Goal: Transaction & Acquisition: Purchase product/service

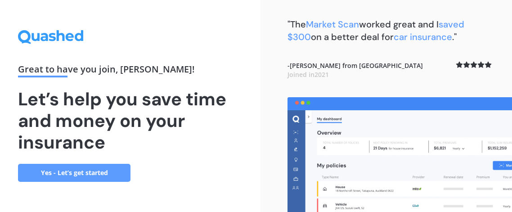
click at [109, 173] on link "Yes - Let’s get started" at bounding box center [74, 173] width 113 height 18
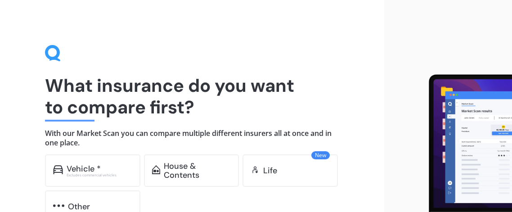
click at [109, 173] on div "Excludes commercial vehicles" at bounding box center [100, 175] width 66 height 4
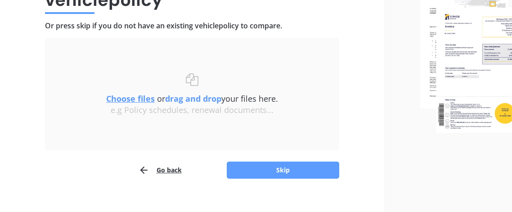
scroll to position [108, 0]
click at [136, 98] on u "Choose files" at bounding box center [130, 98] width 49 height 11
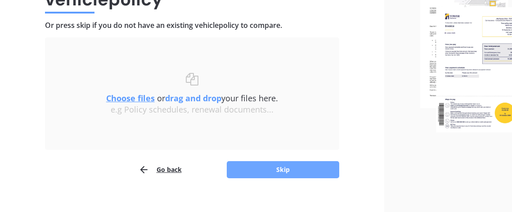
click at [281, 169] on button "Skip" at bounding box center [283, 169] width 113 height 17
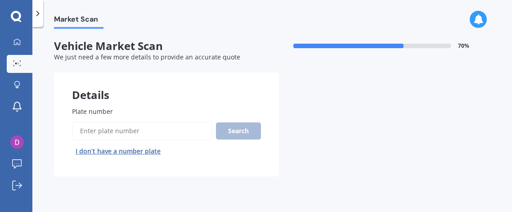
click at [152, 132] on input "Plate number" at bounding box center [142, 131] width 140 height 19
type input "nnt147"
click at [246, 128] on button "Search" at bounding box center [238, 130] width 45 height 17
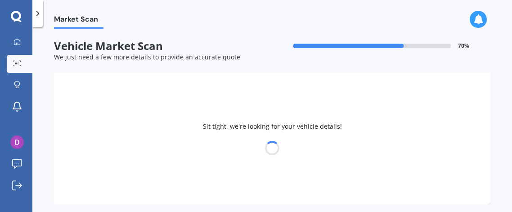
select select "TOYOTA"
select select "AQUA"
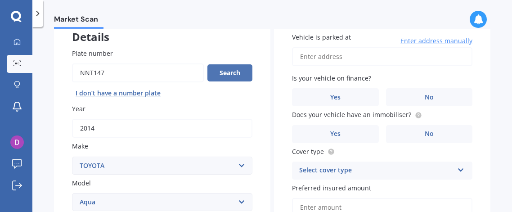
scroll to position [59, 0]
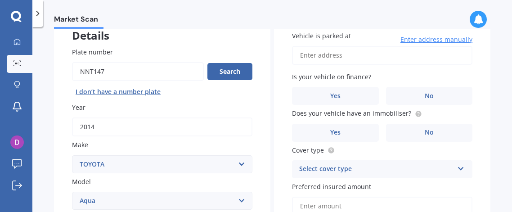
click at [324, 53] on input "Vehicle is parked at" at bounding box center [382, 55] width 181 height 19
type input "[STREET_ADDRESS][PERSON_NAME]"
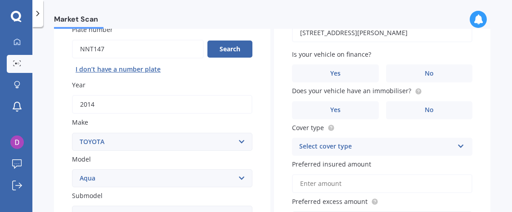
scroll to position [86, 0]
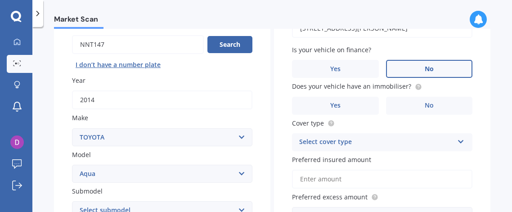
click at [417, 67] on label "No" at bounding box center [429, 69] width 87 height 18
click at [0, 0] on input "No" at bounding box center [0, 0] width 0 height 0
click at [333, 109] on span "Yes" at bounding box center [335, 106] width 11 height 8
click at [0, 0] on input "Yes" at bounding box center [0, 0] width 0 height 0
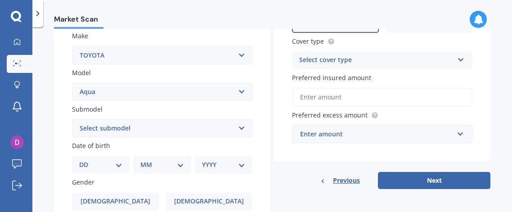
scroll to position [169, 0]
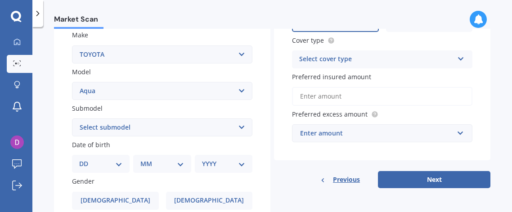
click at [410, 57] on div "Select cover type" at bounding box center [376, 59] width 154 height 11
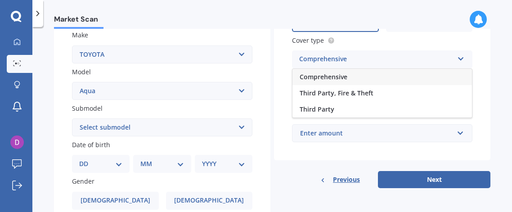
click at [370, 77] on div "Comprehensive" at bounding box center [383, 77] width 180 height 16
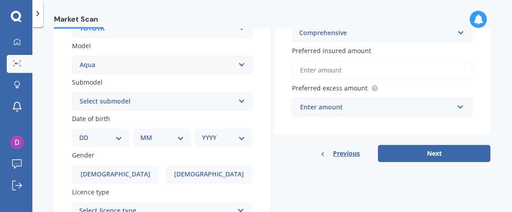
scroll to position [196, 0]
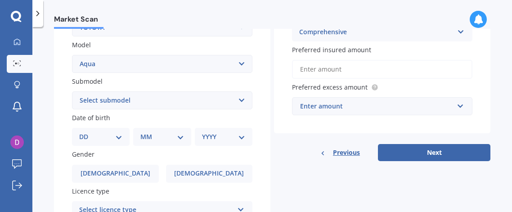
click at [372, 64] on input "Preferred insured amount" at bounding box center [382, 69] width 181 height 19
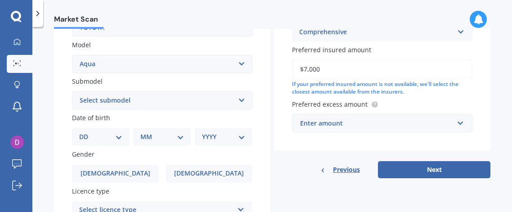
type input "$7,000"
click at [362, 121] on div "Enter amount" at bounding box center [377, 123] width 154 height 10
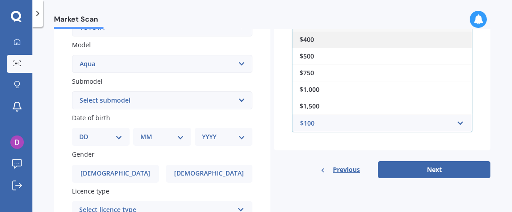
click at [303, 36] on span "$400" at bounding box center [307, 39] width 14 height 9
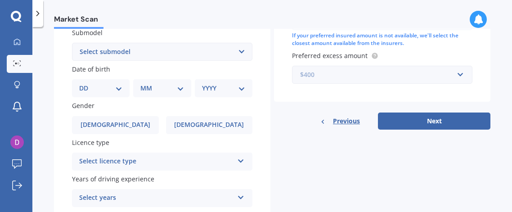
scroll to position [247, 0]
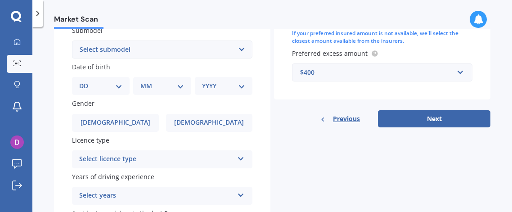
click at [118, 82] on select "DD 01 02 03 04 05 06 07 08 09 10 11 12 13 14 15 16 17 18 19 20 21 22 23 24 25 2…" at bounding box center [100, 86] width 43 height 10
click at [86, 81] on select "DD 01 02 03 04 05 06 07 08 09 10 11 12 13 14 15 16 17 18 19 20 21 22 23 24 25 2…" at bounding box center [100, 86] width 43 height 10
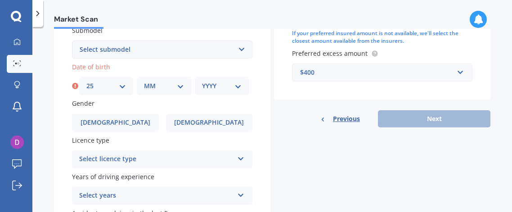
click at [101, 88] on select "DD 01 02 03 04 05 06 07 08 09 10 11 12 13 14 15 16 17 18 19 20 21 22 23 24 25 2…" at bounding box center [106, 86] width 40 height 10
select select "26"
click at [86, 81] on select "DD 01 02 03 04 05 06 07 08 09 10 11 12 13 14 15 16 17 18 19 20 21 22 23 24 25 2…" at bounding box center [106, 86] width 40 height 10
click at [156, 89] on select "MM 01 02 03 04 05 06 07 08 09 10 11 12" at bounding box center [164, 86] width 40 height 10
select select "06"
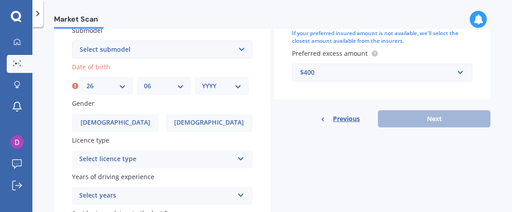
click at [144, 81] on select "MM 01 02 03 04 05 06 07 08 09 10 11 12" at bounding box center [164, 86] width 40 height 10
click at [221, 86] on select "YYYY 2025 2024 2023 2022 2021 2020 2019 2018 2017 2016 2015 2014 2013 2012 2011…" at bounding box center [222, 86] width 40 height 10
select select "1949"
click at [202, 81] on select "YYYY 2025 2024 2023 2022 2021 2020 2019 2018 2017 2016 2015 2014 2013 2012 2011…" at bounding box center [222, 86] width 40 height 10
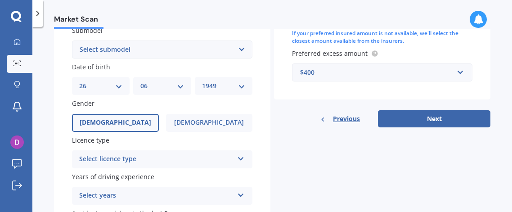
click at [135, 124] on label "[DEMOGRAPHIC_DATA]" at bounding box center [115, 123] width 87 height 18
click at [0, 0] on input "[DEMOGRAPHIC_DATA]" at bounding box center [0, 0] width 0 height 0
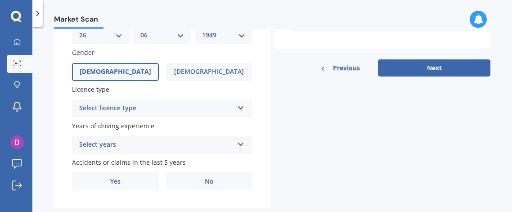
scroll to position [317, 0]
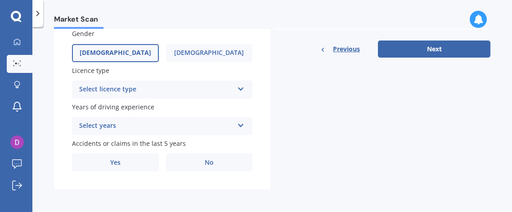
click at [168, 90] on div "Select licence type" at bounding box center [156, 89] width 154 height 11
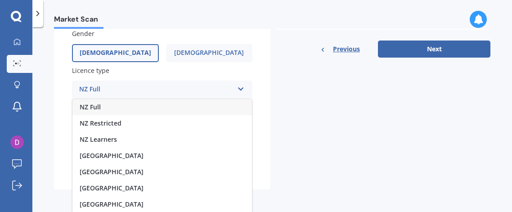
click at [157, 102] on div "NZ Full" at bounding box center [162, 107] width 180 height 16
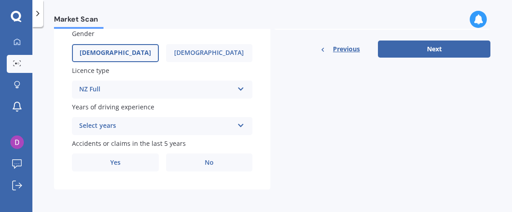
click at [90, 128] on div "Select years" at bounding box center [156, 126] width 154 height 11
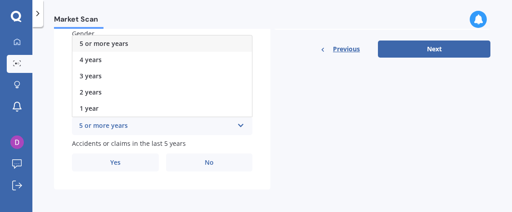
click at [90, 128] on div "5 or more years" at bounding box center [156, 126] width 154 height 11
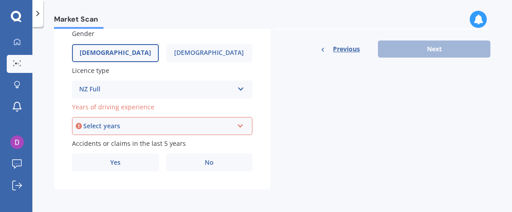
click at [125, 111] on div "Years of driving experience Select years 5 or more years 4 years 3 years 2 year…" at bounding box center [162, 118] width 181 height 33
click at [125, 125] on div "Select years" at bounding box center [158, 126] width 150 height 10
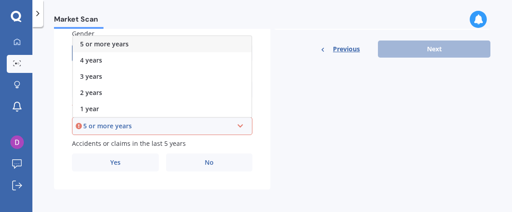
click at [109, 41] on span "5 or more years" at bounding box center [104, 44] width 49 height 9
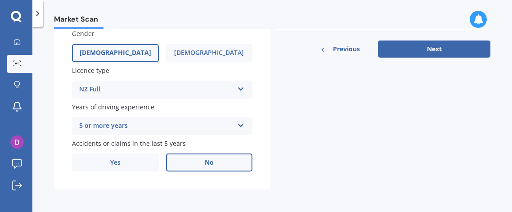
click at [208, 155] on label "No" at bounding box center [209, 163] width 87 height 18
click at [0, 0] on input "No" at bounding box center [0, 0] width 0 height 0
click at [205, 165] on span "No" at bounding box center [209, 163] width 9 height 8
click at [0, 0] on input "No" at bounding box center [0, 0] width 0 height 0
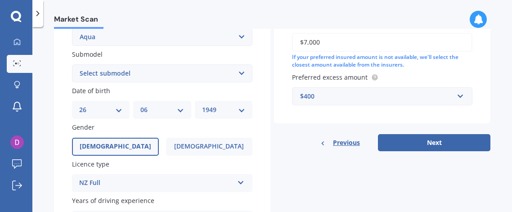
scroll to position [226, 0]
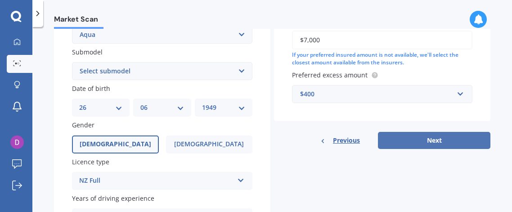
click at [435, 138] on button "Next" at bounding box center [434, 140] width 113 height 17
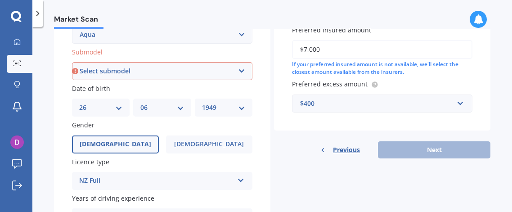
click at [426, 150] on div "Previous Next" at bounding box center [382, 149] width 217 height 17
click at [174, 74] on select "Select submodel (All Other) Hatchback Hybrid" at bounding box center [162, 71] width 181 height 18
select select "HYBRID"
click at [72, 62] on select "Select submodel (All Other) Hatchback Hybrid" at bounding box center [162, 71] width 181 height 18
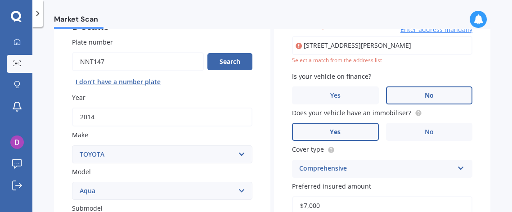
scroll to position [61, 0]
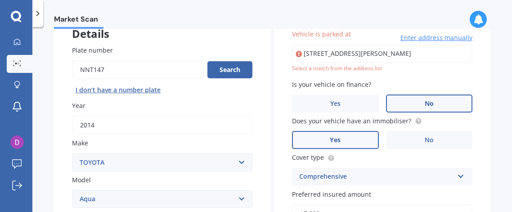
click at [415, 56] on input "[STREET_ADDRESS][PERSON_NAME]" at bounding box center [382, 53] width 181 height 19
click at [362, 56] on input "[STREET_ADDRESS][PERSON_NAME]" at bounding box center [382, 53] width 181 height 19
type input "[STREET_ADDRESS][PERSON_NAME]"
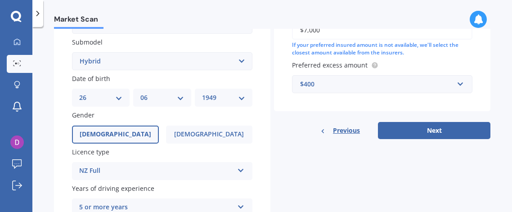
scroll to position [238, 0]
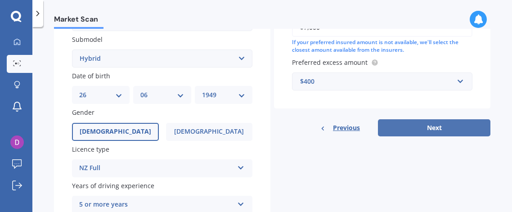
click at [433, 129] on button "Next" at bounding box center [434, 127] width 113 height 17
select select "26"
select select "06"
select select "1949"
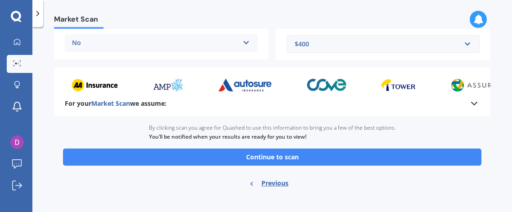
scroll to position [246, 0]
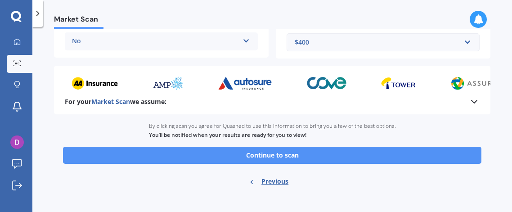
click at [401, 156] on button "Continue to scan" at bounding box center [272, 155] width 419 height 17
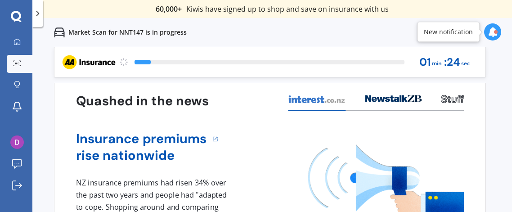
scroll to position [45, 0]
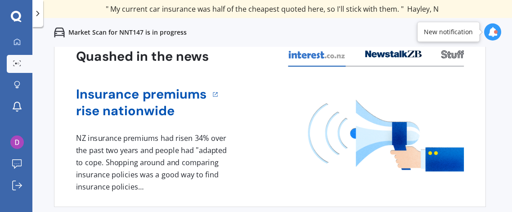
click at [493, 30] on icon at bounding box center [493, 32] width 10 height 10
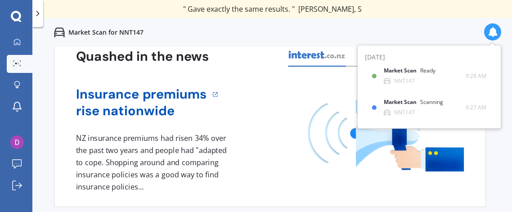
click at [491, 38] on div at bounding box center [492, 31] width 17 height 17
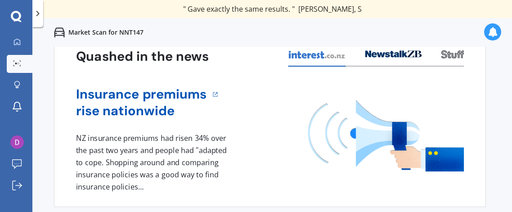
click at [491, 38] on div at bounding box center [492, 31] width 17 height 17
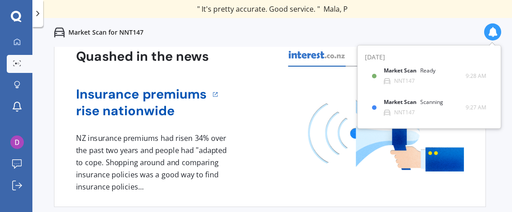
click at [225, 135] on div "1 NZ insurance premiums had risen 34% over the past two years and people had "a…" at bounding box center [153, 162] width 154 height 60
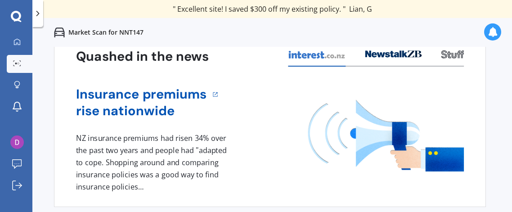
click at [39, 13] on polyline at bounding box center [38, 13] width 2 height 5
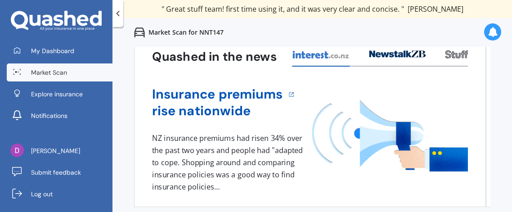
click at [56, 76] on span "Market Scan" at bounding box center [49, 72] width 36 height 9
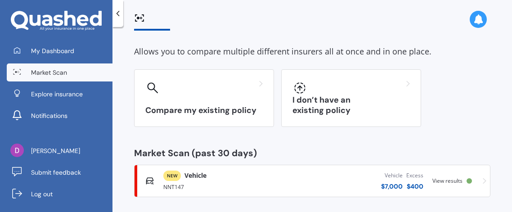
scroll to position [40, 0]
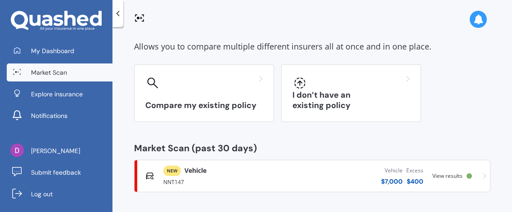
click at [444, 177] on span "View results" at bounding box center [448, 176] width 30 height 8
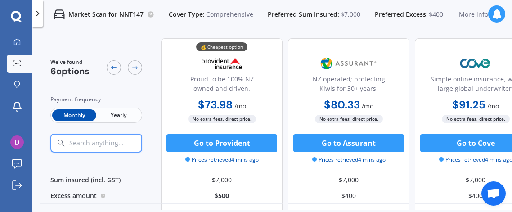
scroll to position [4, 0]
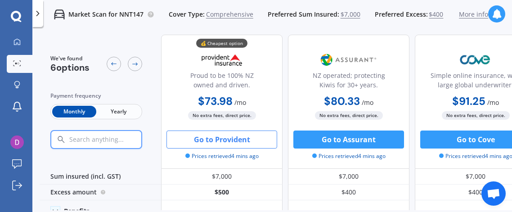
click at [238, 135] on button "Go to Provident" at bounding box center [222, 140] width 111 height 18
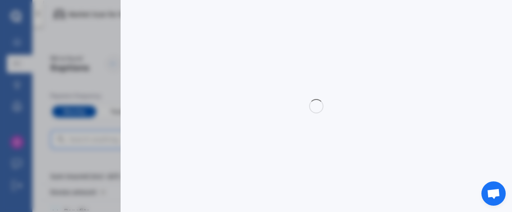
select select "Monthly"
select select "full"
select select "[STREET_ADDRESS][PERSON_NAME]"
select select "TOYOTA"
select select "AQUA"
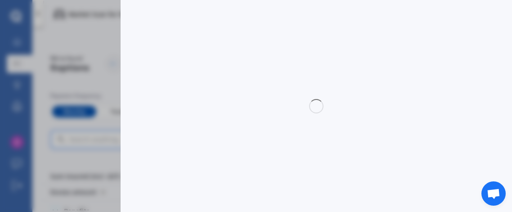
select select "NO"
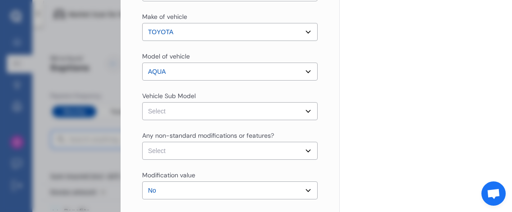
scroll to position [0, 0]
